Goal: Task Accomplishment & Management: Complete application form

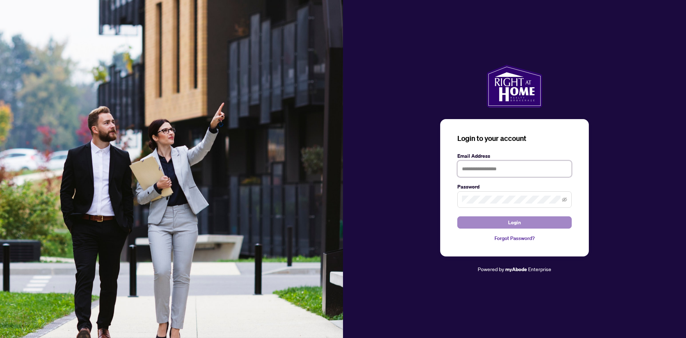
type input "**********"
click at [515, 223] on span "Login" at bounding box center [514, 222] width 13 height 11
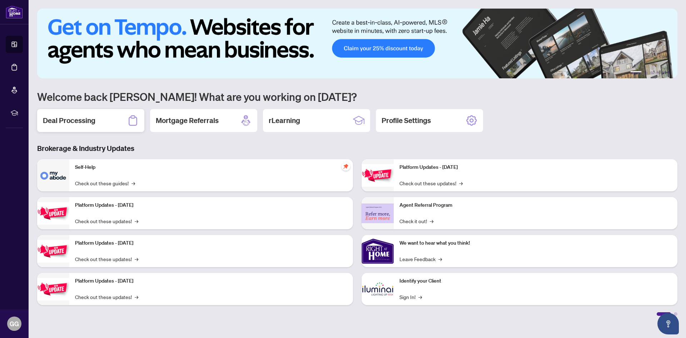
click at [87, 122] on h2 "Deal Processing" at bounding box center [69, 120] width 53 height 10
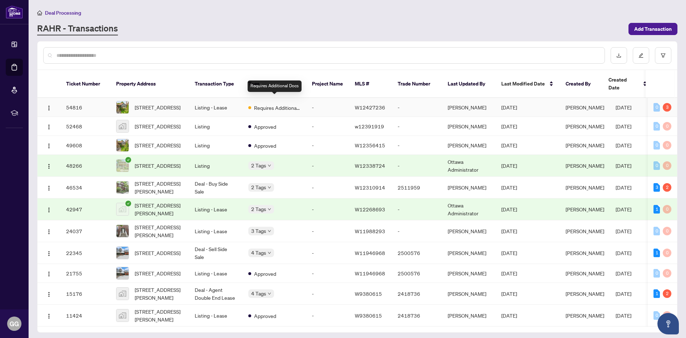
click at [275, 104] on span "Requires Additional Docs" at bounding box center [277, 108] width 46 height 8
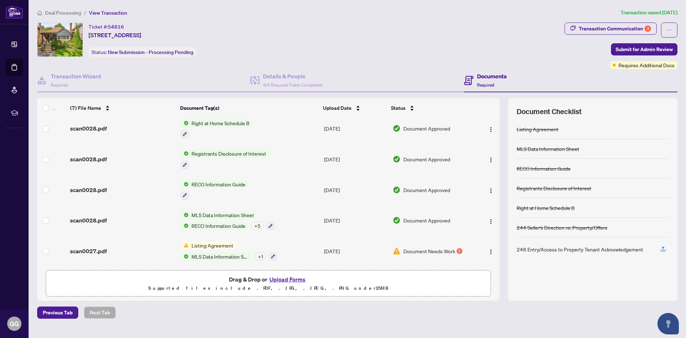
scroll to position [68, 0]
click at [404, 248] on span "Document Needs Work" at bounding box center [429, 251] width 52 height 8
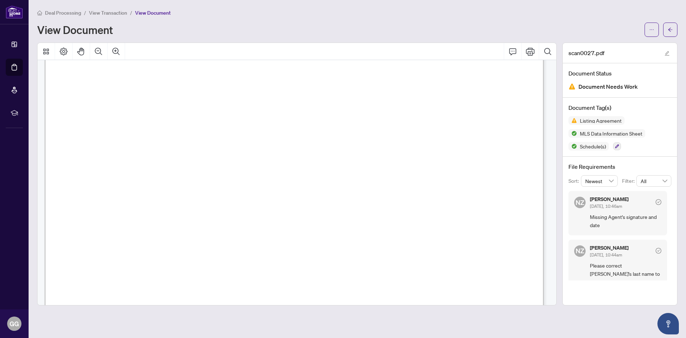
scroll to position [250, 0]
click at [574, 120] on img at bounding box center [573, 120] width 9 height 9
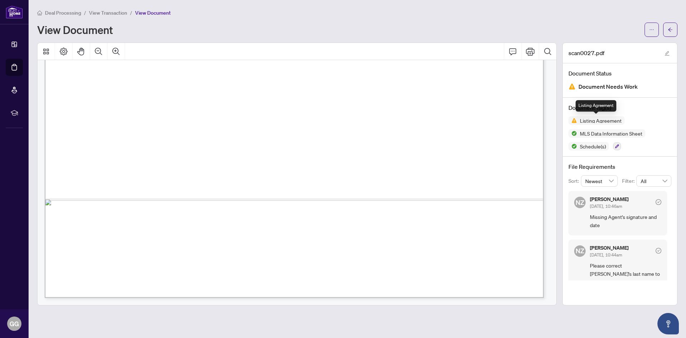
click at [575, 122] on img at bounding box center [573, 120] width 9 height 9
click at [667, 52] on icon "edit" at bounding box center [667, 53] width 5 height 5
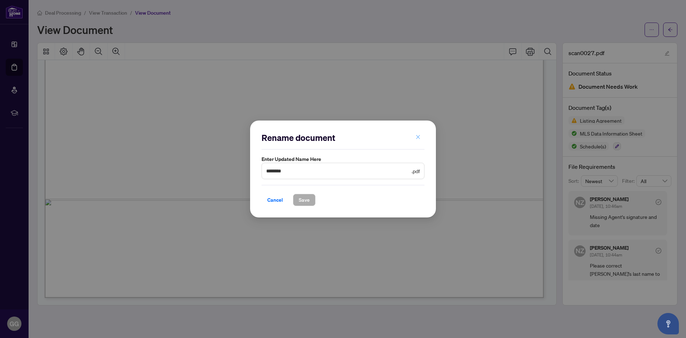
click at [418, 137] on icon "close" at bounding box center [418, 136] width 5 height 5
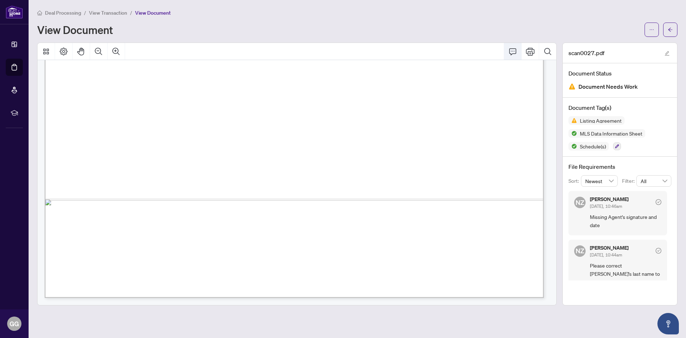
click at [514, 51] on icon "Comment" at bounding box center [513, 51] width 9 height 9
click at [511, 50] on icon "Comment" at bounding box center [512, 51] width 7 height 7
click at [511, 49] on icon "Comment" at bounding box center [513, 51] width 9 height 9
click at [512, 50] on icon "Comment" at bounding box center [513, 51] width 9 height 9
click at [548, 49] on icon "Search Document" at bounding box center [548, 51] width 9 height 9
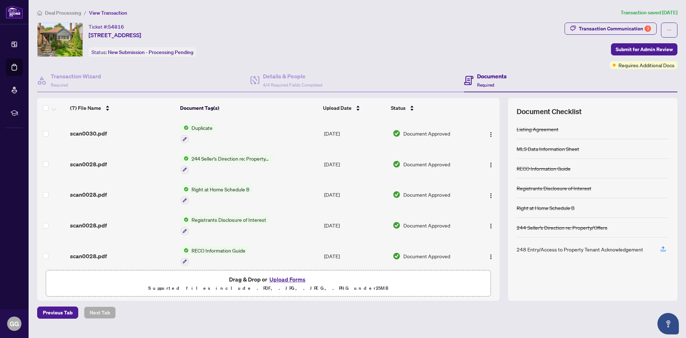
scroll to position [68, 0]
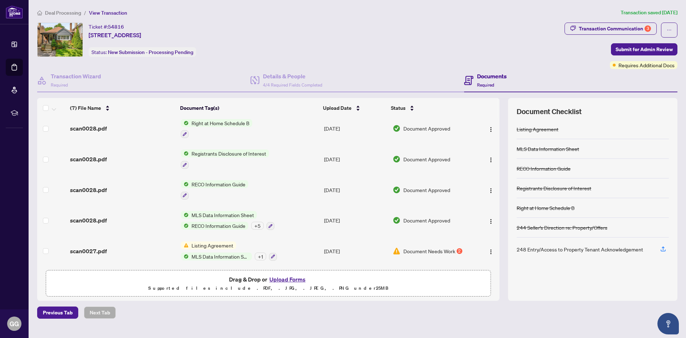
click at [424, 248] on span "Document Needs Work" at bounding box center [429, 251] width 52 height 8
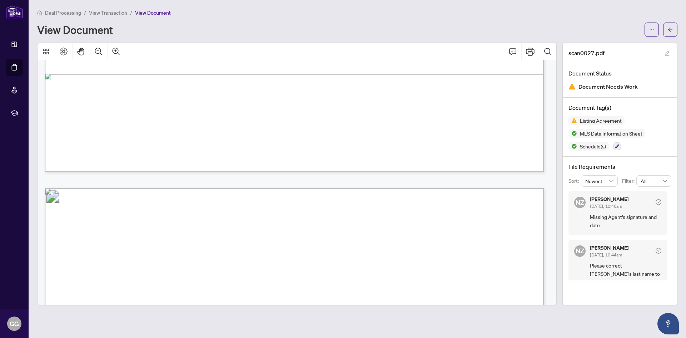
scroll to position [5182, 0]
click at [578, 122] on span "Listing Agreement" at bounding box center [601, 120] width 48 height 5
click at [617, 145] on icon "button" at bounding box center [617, 146] width 4 height 4
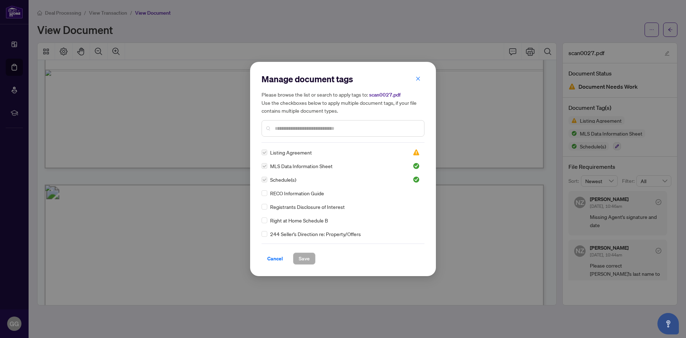
click at [449, 241] on div "Manage document tags Please browse the list or search to apply tags to: scan002…" at bounding box center [343, 169] width 686 height 338
click at [417, 79] on icon "close" at bounding box center [418, 78] width 4 height 4
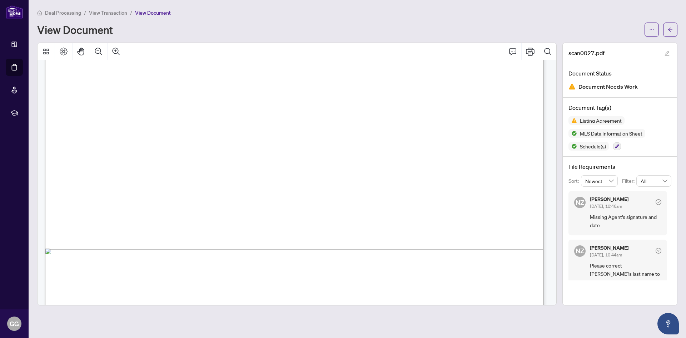
scroll to position [5003, 0]
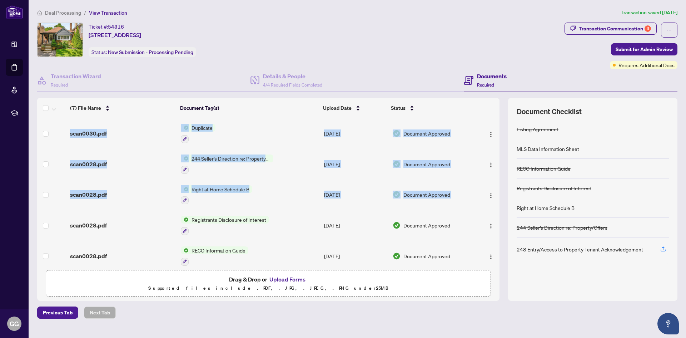
scroll to position [68, 0]
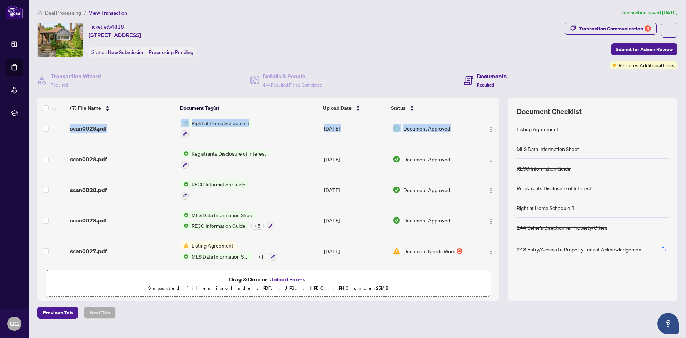
drag, startPoint x: 497, startPoint y: 190, endPoint x: 497, endPoint y: 273, distance: 82.6
click at [498, 274] on div "(7) File Name Document Tag(s) Upload Date Status scan0030.pdf Duplicate Sep/25/…" at bounding box center [268, 199] width 462 height 203
click at [302, 250] on td "Listing Agreement MLS Data Information Sheet + 1" at bounding box center [249, 251] width 143 height 31
click at [271, 254] on icon "button" at bounding box center [273, 256] width 4 height 4
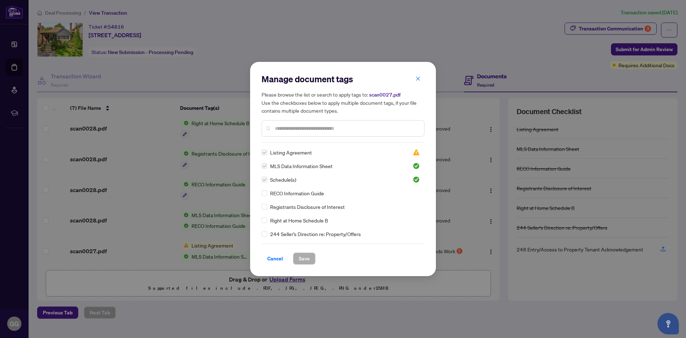
click at [265, 154] on label at bounding box center [265, 152] width 6 height 8
click at [277, 129] on input "text" at bounding box center [347, 128] width 144 height 8
click at [414, 151] on img at bounding box center [416, 152] width 7 height 7
click at [274, 259] on span "Cancel" at bounding box center [275, 258] width 16 height 11
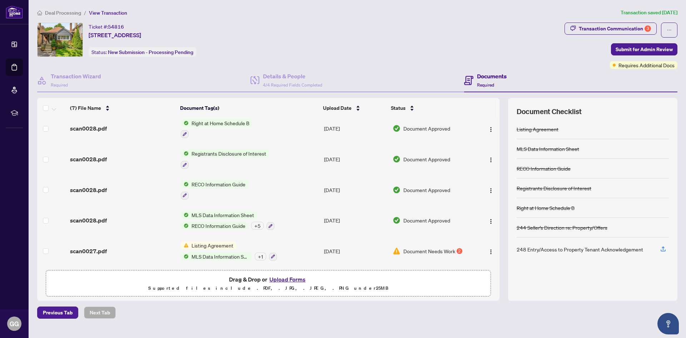
click at [281, 278] on button "Upload Forms" at bounding box center [287, 278] width 40 height 9
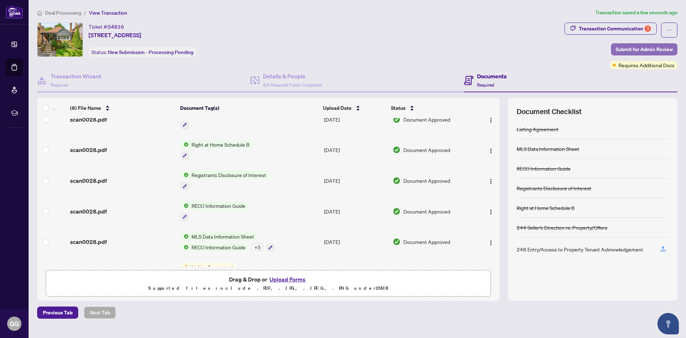
click at [632, 49] on span "Submit for Admin Review" at bounding box center [644, 49] width 57 height 11
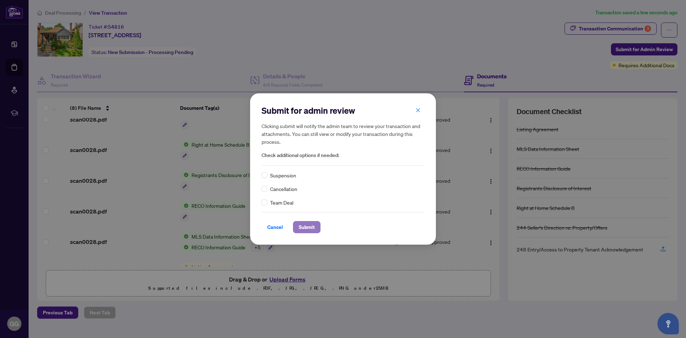
click at [306, 227] on span "Submit" at bounding box center [307, 226] width 16 height 11
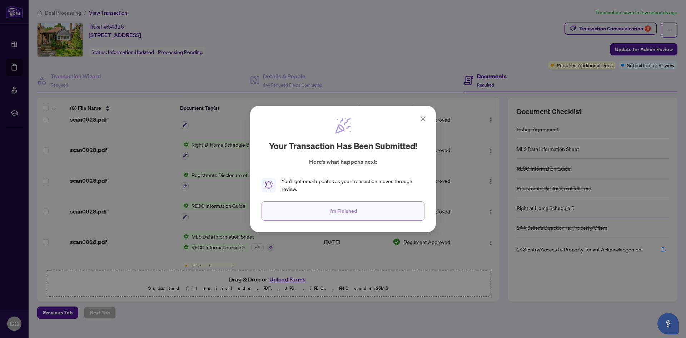
click at [335, 212] on span "I'm Finished" at bounding box center [344, 210] width 28 height 11
